Goal: Transaction & Acquisition: Book appointment/travel/reservation

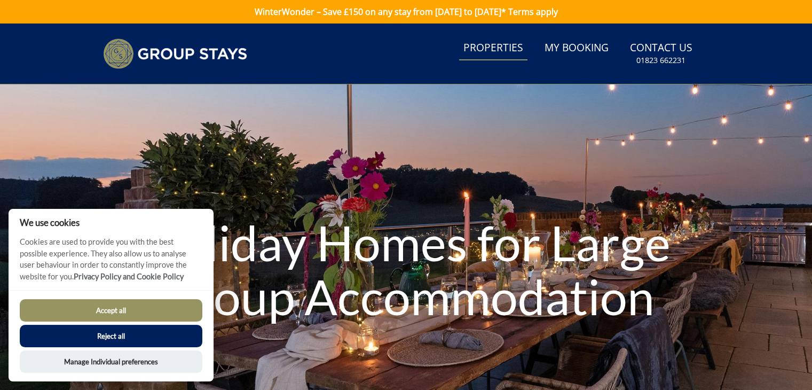
click at [505, 48] on link "Properties" at bounding box center [493, 48] width 68 height 24
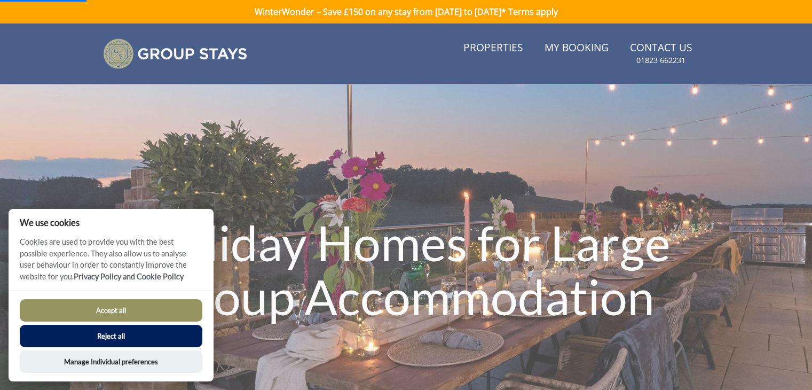
click at [120, 304] on button "Accept all" at bounding box center [111, 310] width 183 height 22
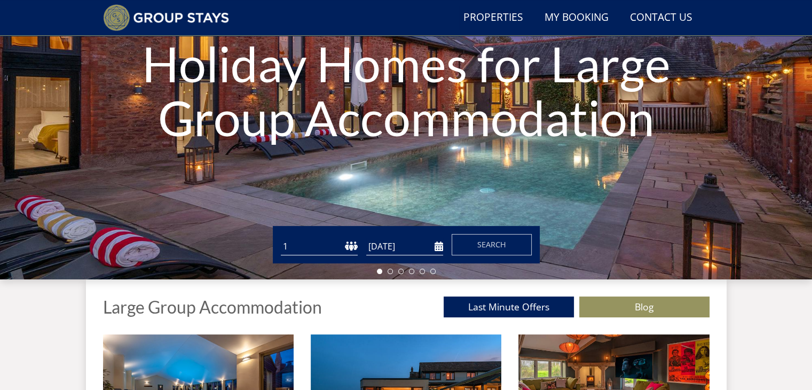
scroll to position [155, 0]
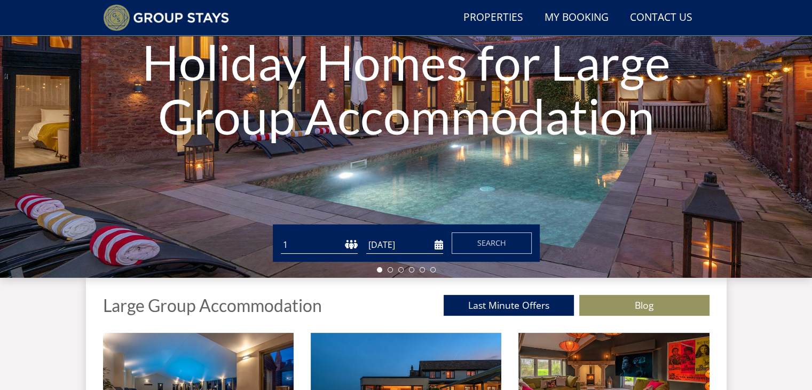
click at [330, 249] on select "1 2 3 4 5 6 7 8 9 10 11 12 13 14 15 16 17 18 19 20 21 22 23 24 25 26 27 28 29 3…" at bounding box center [319, 245] width 77 height 18
select select "8"
click at [281, 236] on select "1 2 3 4 5 6 7 8 9 10 11 12 13 14 15 16 17 18 19 20 21 22 23 24 25 26 27 28 29 3…" at bounding box center [319, 245] width 77 height 18
click at [369, 243] on input "[DATE]" at bounding box center [404, 245] width 77 height 18
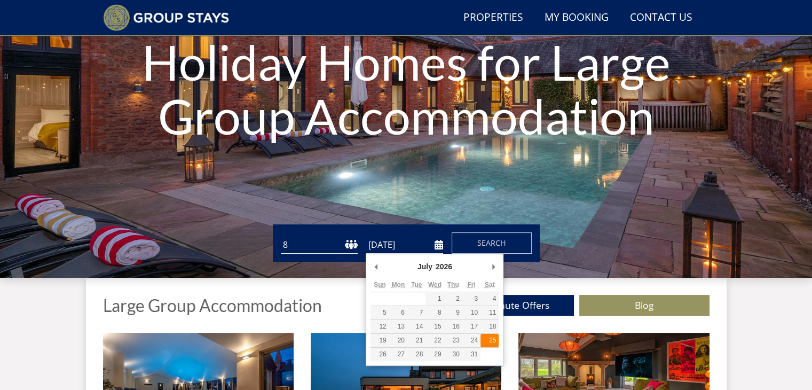
type input "[DATE]"
click at [440, 246] on input "[DATE]" at bounding box center [404, 245] width 77 height 18
click at [525, 210] on div "Holiday Homes for Large Group Accommodation" at bounding box center [406, 91] width 812 height 374
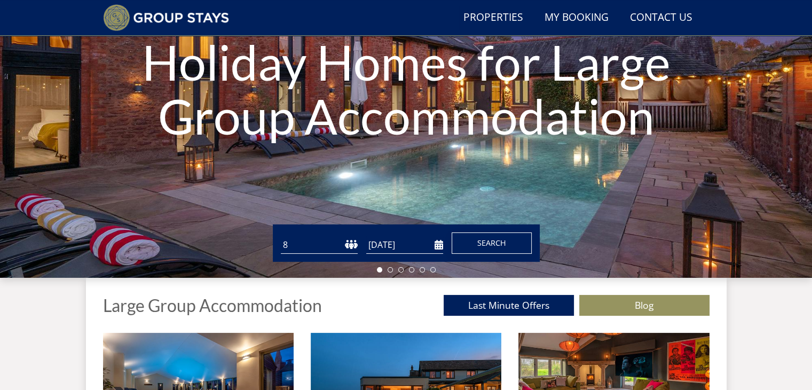
click at [495, 246] on span "Search" at bounding box center [491, 243] width 29 height 10
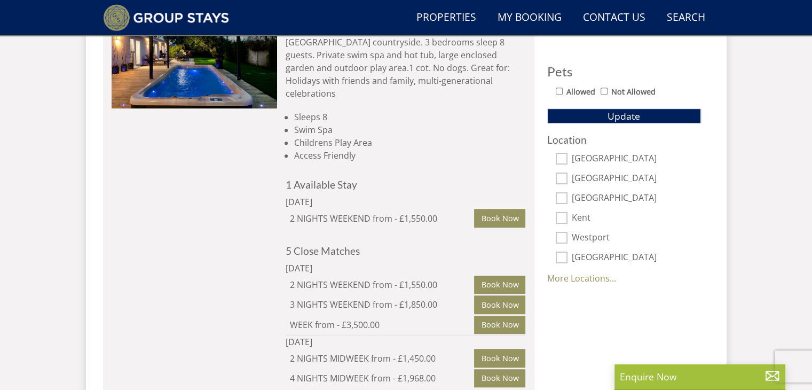
scroll to position [662, 0]
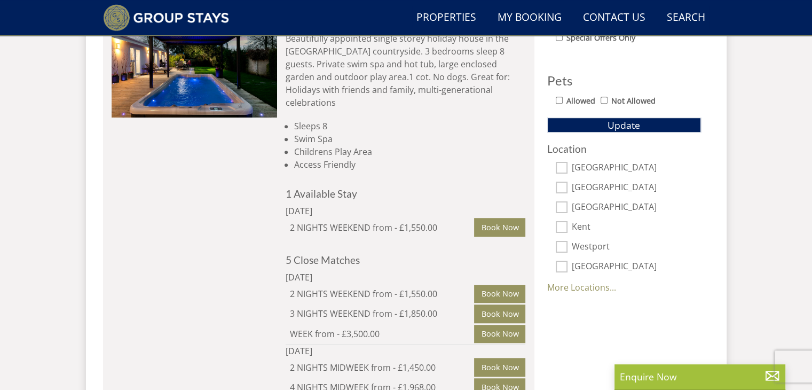
click at [589, 285] on link "More Locations..." at bounding box center [581, 287] width 69 height 12
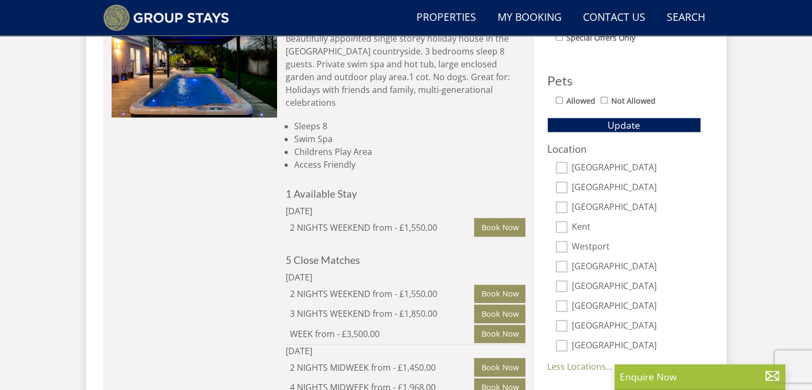
click at [561, 285] on input "[GEOGRAPHIC_DATA]" at bounding box center [562, 286] width 12 height 12
checkbox input "true"
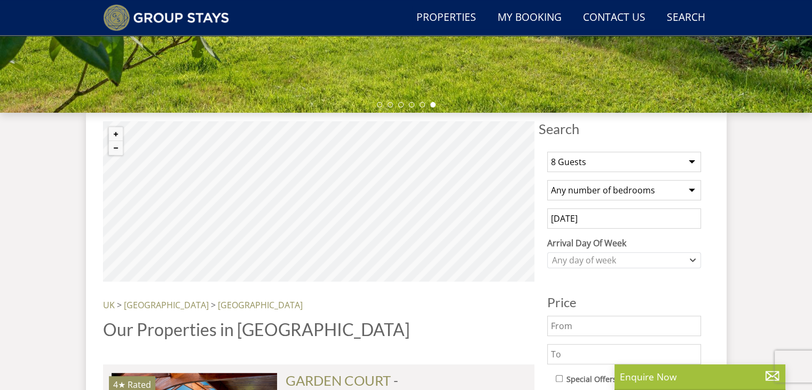
scroll to position [317, 0]
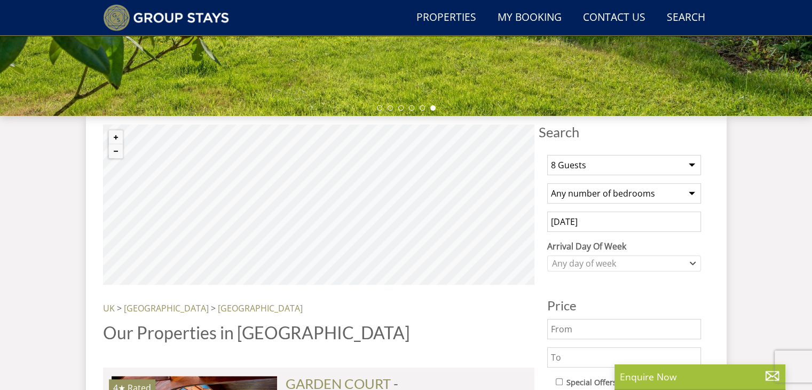
select select "8"
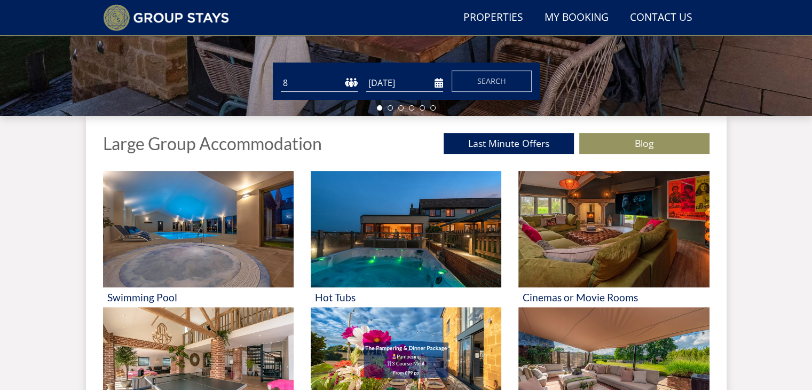
scroll to position [155, 0]
